Goal: Information Seeking & Learning: Learn about a topic

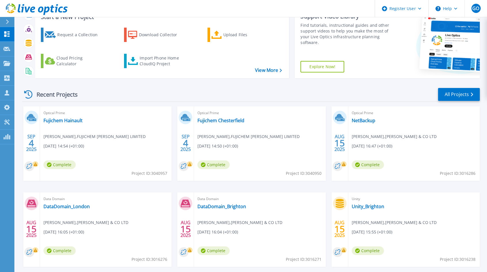
scroll to position [58, 0]
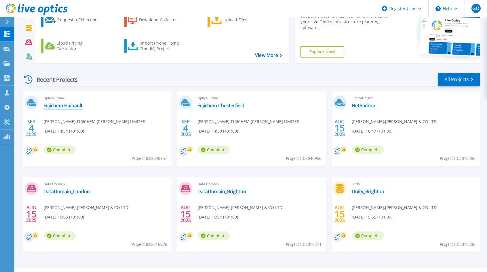
click at [68, 108] on link "Fujichem Hainault" at bounding box center [62, 106] width 39 height 6
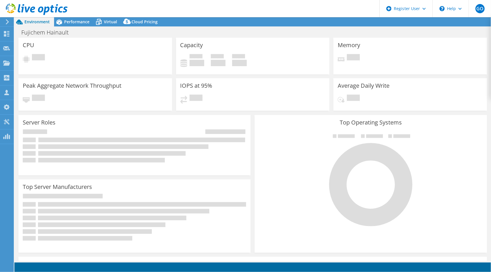
select select "USD"
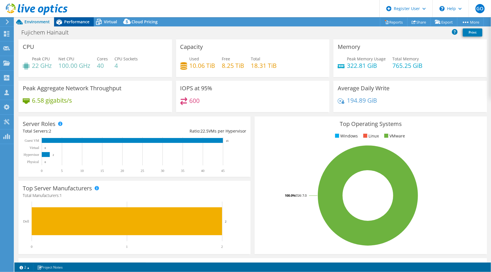
click at [80, 20] on span "Performance" at bounding box center [76, 21] width 25 height 5
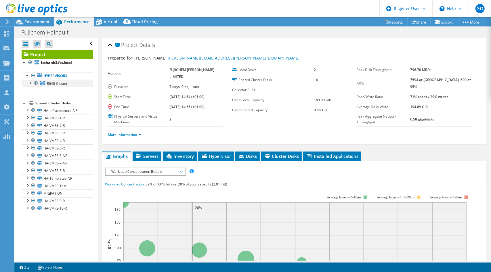
click at [31, 83] on div at bounding box center [30, 83] width 6 height 6
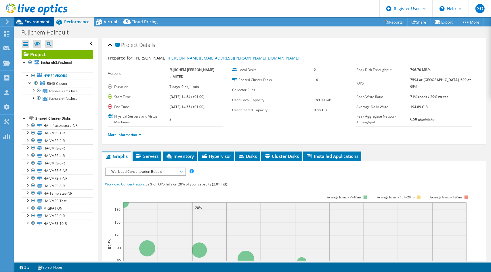
click at [41, 23] on span "Environment" at bounding box center [36, 21] width 25 height 5
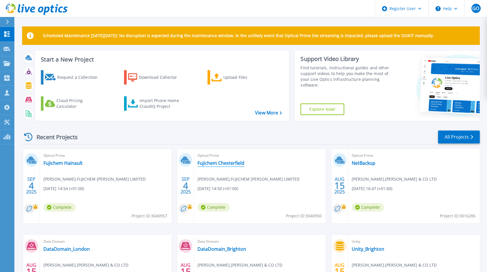
click at [223, 165] on link "Fujichem Chesterfield" at bounding box center [220, 163] width 47 height 6
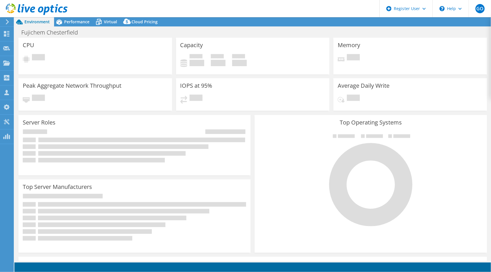
select select "USD"
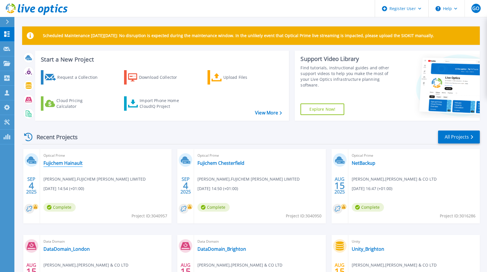
click at [81, 164] on link "Fujichem Hainault" at bounding box center [62, 163] width 39 height 6
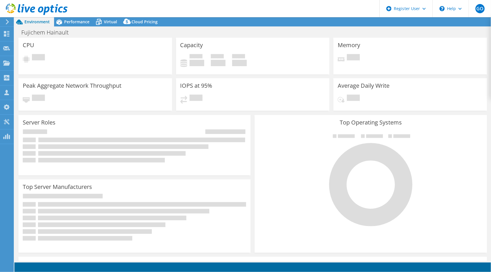
select select "USD"
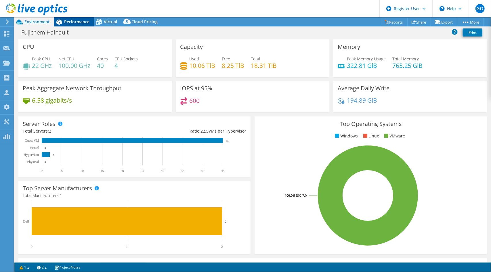
click at [80, 24] on span "Performance" at bounding box center [76, 21] width 25 height 5
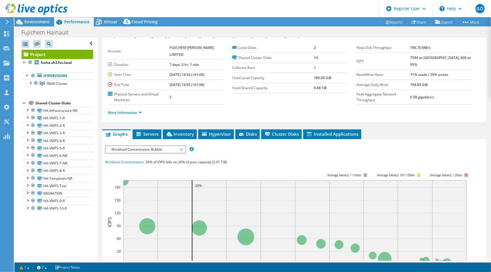
scroll to position [115, 0]
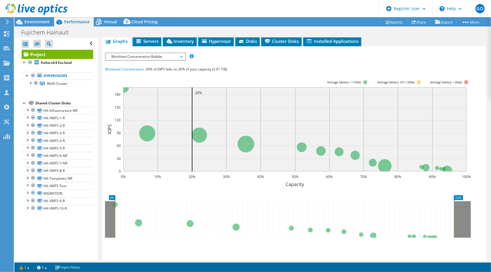
click at [150, 58] on span "Workload Concentration Bubble" at bounding box center [145, 56] width 74 height 7
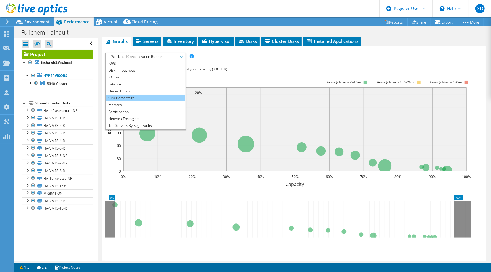
click at [129, 98] on li "CPU Percentage" at bounding box center [146, 98] width 80 height 7
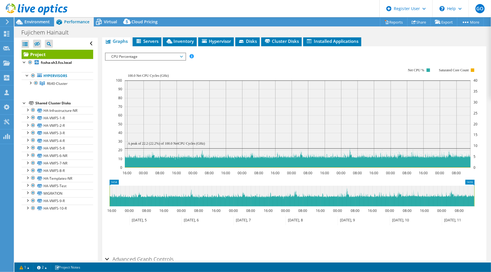
click at [134, 56] on span "CPU Percentage" at bounding box center [145, 56] width 74 height 7
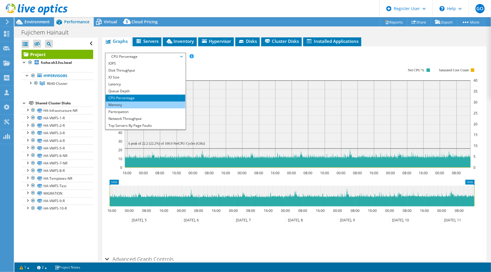
click at [133, 106] on li "Memory" at bounding box center [146, 105] width 80 height 7
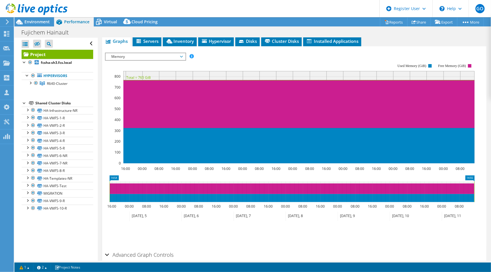
click at [131, 55] on span "Memory" at bounding box center [145, 56] width 74 height 7
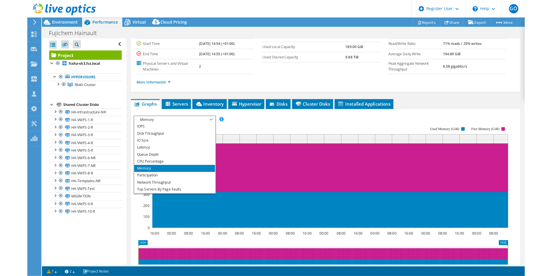
scroll to position [86, 0]
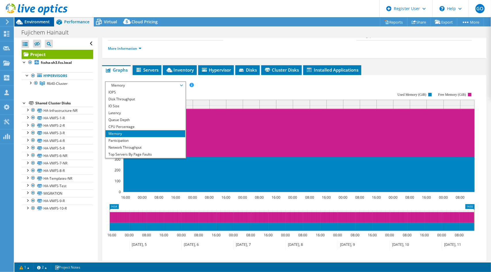
click at [25, 24] on span "Environment" at bounding box center [36, 21] width 25 height 5
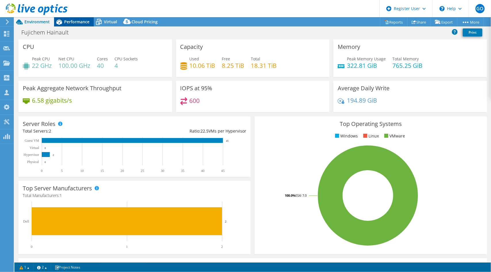
click at [79, 21] on span "Performance" at bounding box center [76, 21] width 25 height 5
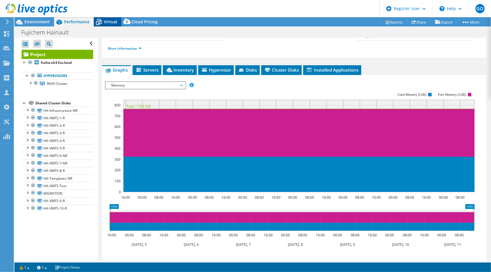
click at [102, 21] on icon at bounding box center [99, 22] width 10 height 10
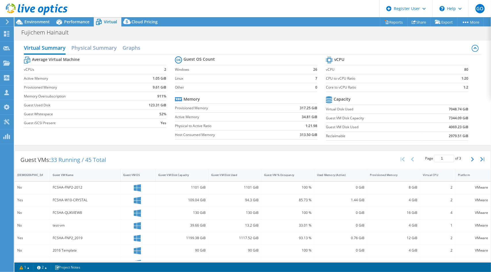
click at [97, 41] on div "Virtual Summary Physical Summary Graphs Average Virtual Machine vCPUs 2 Active …" at bounding box center [252, 93] width 477 height 104
drag, startPoint x: 95, startPoint y: 41, endPoint x: 94, endPoint y: 44, distance: 3.2
click at [94, 44] on h2 "Physical Summary" at bounding box center [93, 48] width 45 height 13
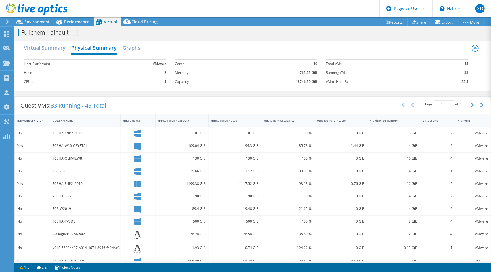
click at [74, 28] on div "Fujichem Hainault Print" at bounding box center [252, 32] width 477 height 11
click at [75, 22] on span "Performance" at bounding box center [76, 21] width 25 height 5
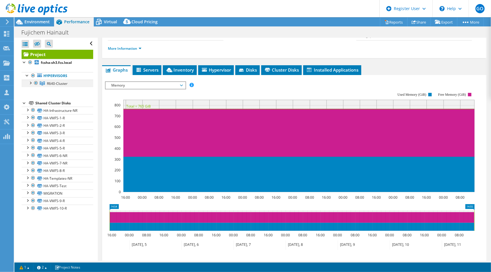
click at [30, 82] on div at bounding box center [30, 83] width 6 height 6
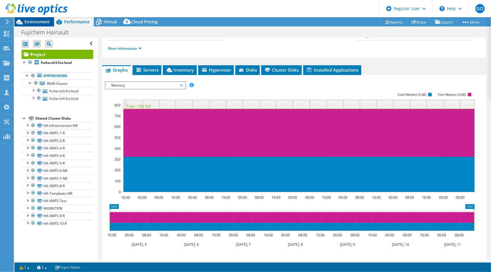
click at [46, 25] on div "Environment" at bounding box center [34, 21] width 40 height 9
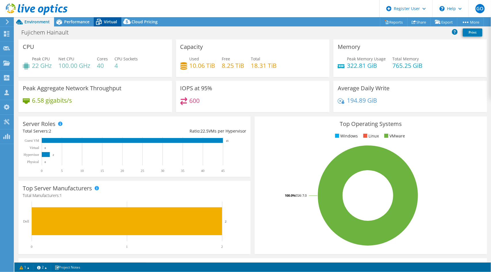
click at [118, 19] on div "Virtual" at bounding box center [108, 21] width 28 height 9
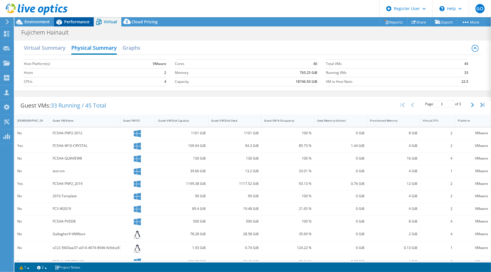
click at [82, 23] on span "Performance" at bounding box center [76, 21] width 25 height 5
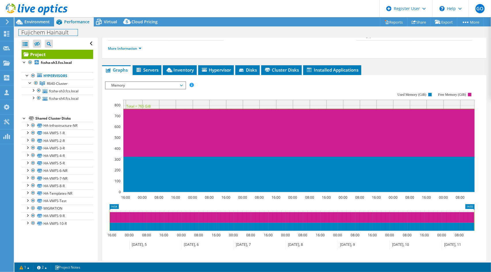
click at [45, 27] on div "Fujichem Hainault Print" at bounding box center [252, 32] width 477 height 11
click at [45, 25] on div "Environment" at bounding box center [34, 21] width 40 height 9
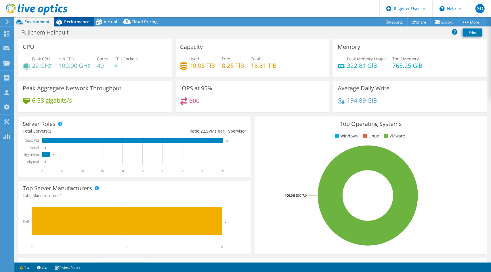
click at [75, 22] on span "Performance" at bounding box center [76, 21] width 25 height 5
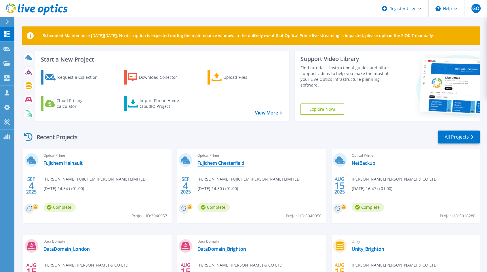
click at [233, 161] on link "Fujichem Chesterfield" at bounding box center [220, 163] width 47 height 6
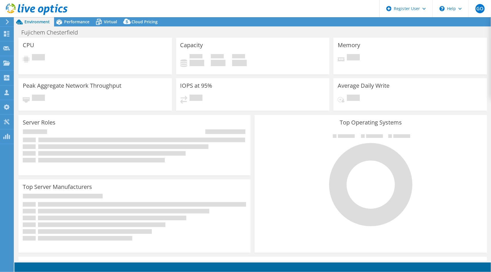
select select "USD"
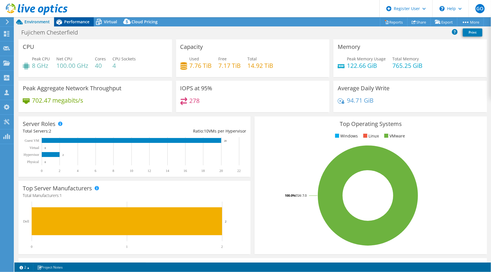
click at [78, 23] on span "Performance" at bounding box center [76, 21] width 25 height 5
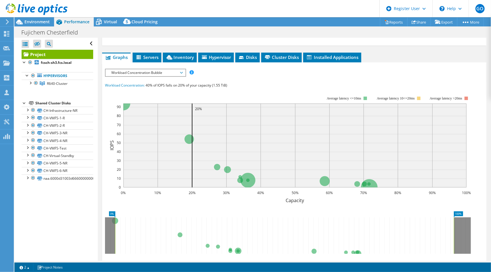
scroll to position [86, 0]
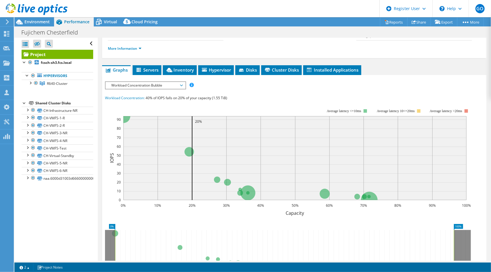
click at [162, 87] on span "Workload Concentration Bubble" at bounding box center [145, 85] width 74 height 7
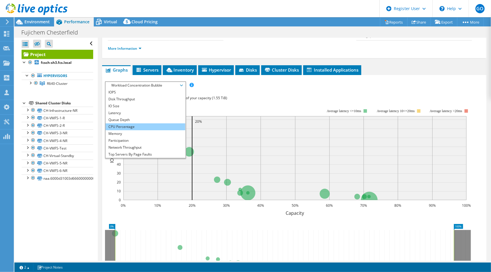
click at [147, 123] on li "CPU Percentage" at bounding box center [146, 126] width 80 height 7
